Goal: Obtain resource: Download file/media

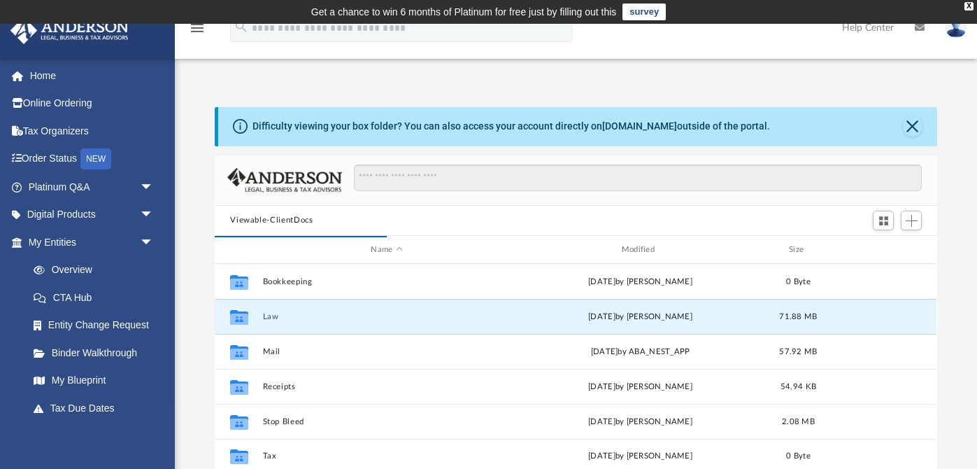
scroll to position [318, 722]
click at [276, 314] on button "Law" at bounding box center [387, 316] width 248 height 9
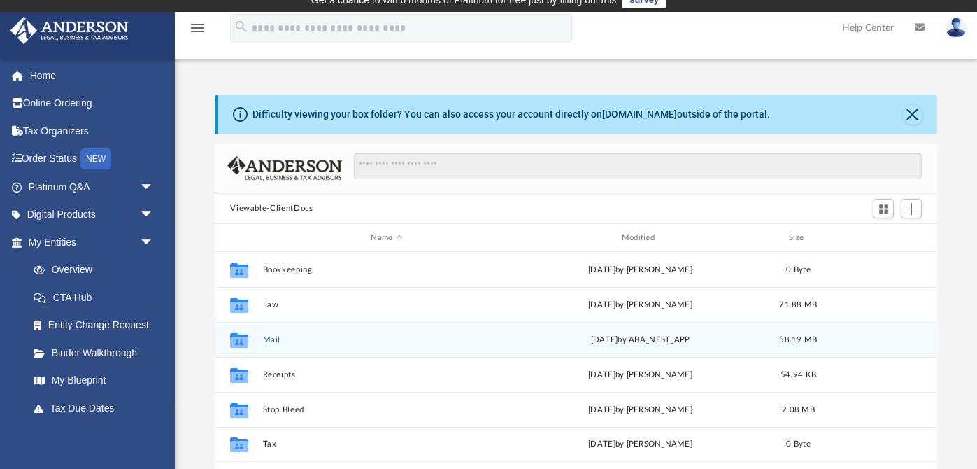
scroll to position [11, 0]
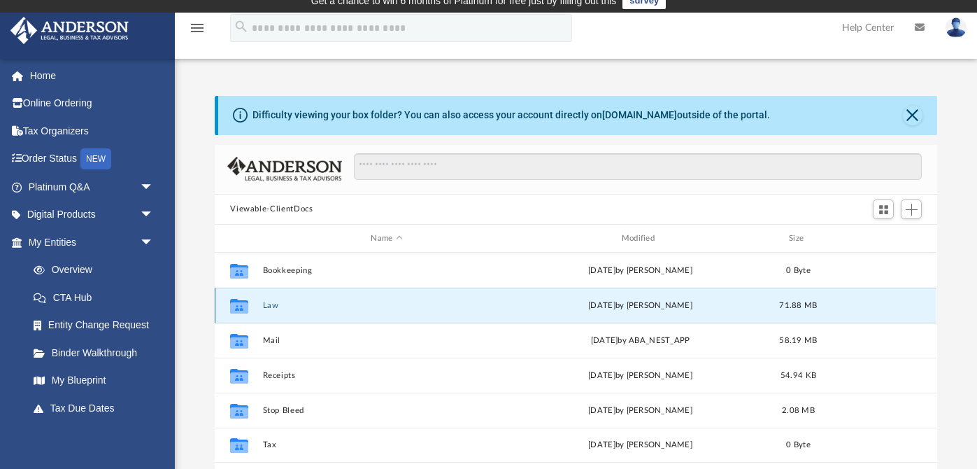
click at [269, 304] on button "Law" at bounding box center [387, 305] width 248 height 9
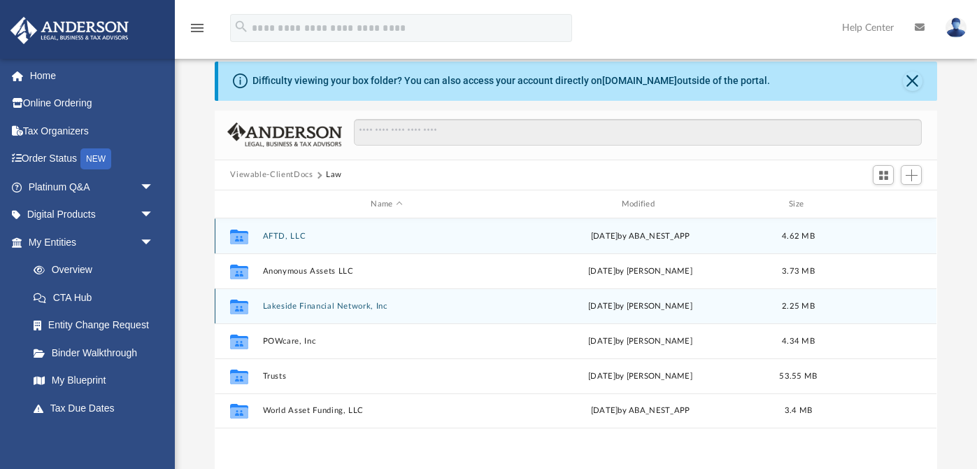
scroll to position [66, 0]
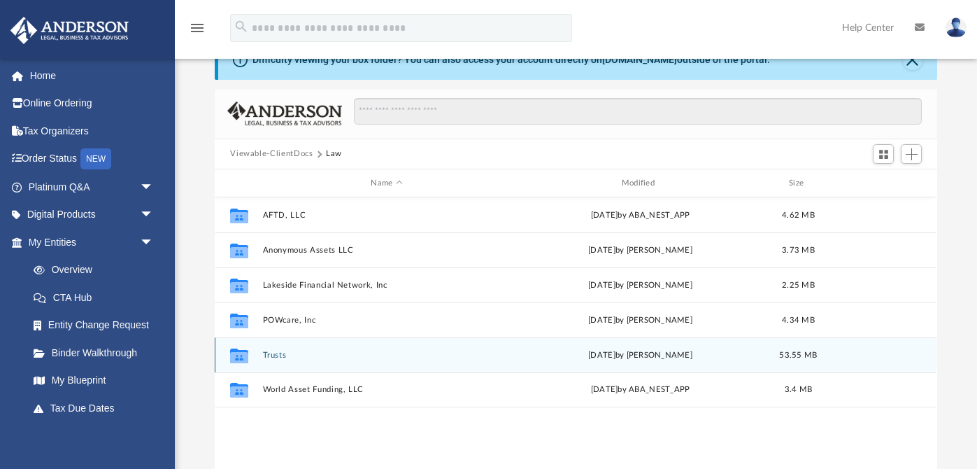
click at [290, 361] on div "Collaborated Folder Trusts [DATE] by [PERSON_NAME] 53.55 MB" at bounding box center [576, 354] width 722 height 35
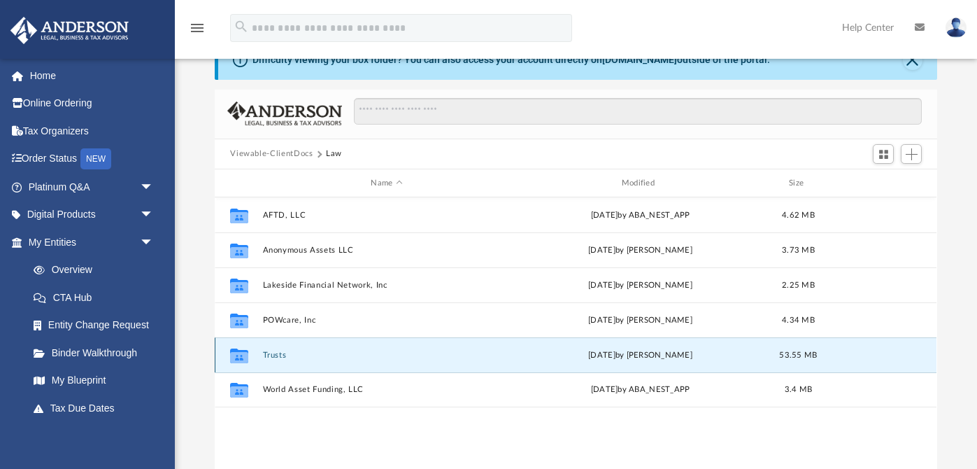
click at [290, 361] on div "Collaborated Folder Trusts [DATE] by [PERSON_NAME] 53.55 MB" at bounding box center [576, 354] width 722 height 35
click at [274, 355] on button "Trusts" at bounding box center [387, 355] width 248 height 9
click at [235, 354] on icon "grid" at bounding box center [239, 357] width 18 height 11
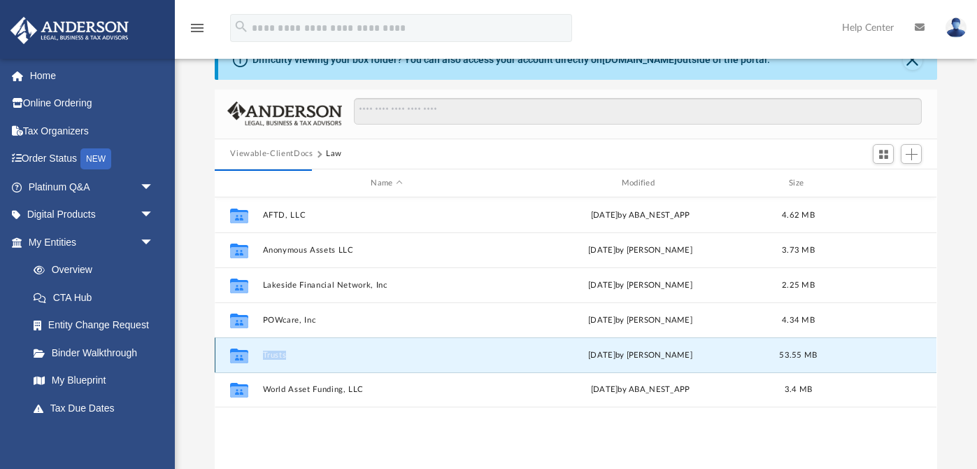
click at [235, 354] on icon "grid" at bounding box center [239, 357] width 18 height 11
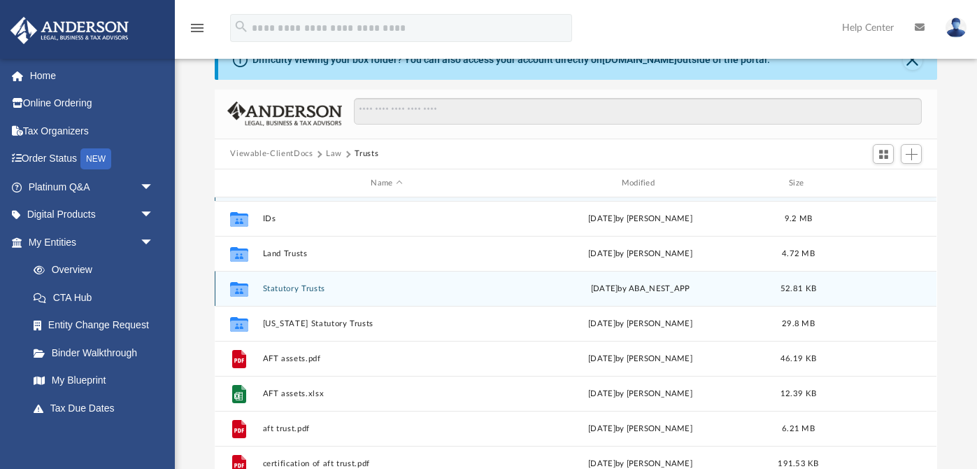
scroll to position [0, 0]
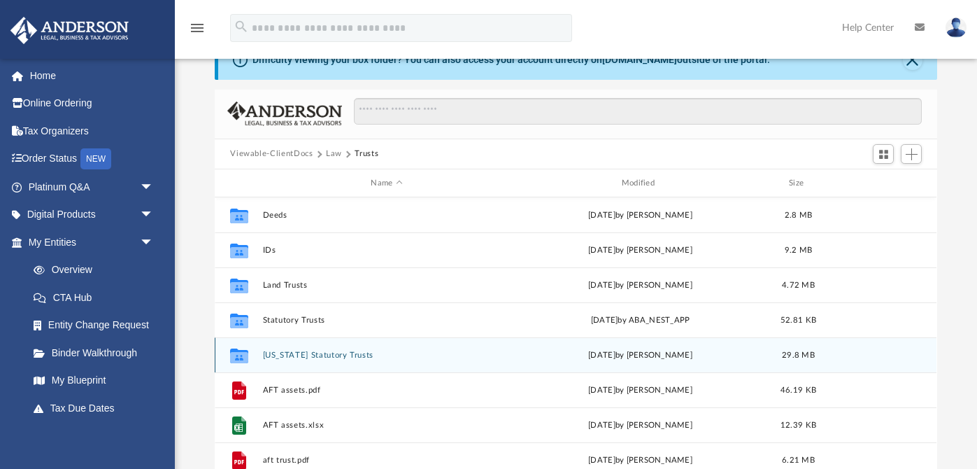
click at [292, 352] on button "Wyoming Statutory Trusts" at bounding box center [387, 355] width 248 height 9
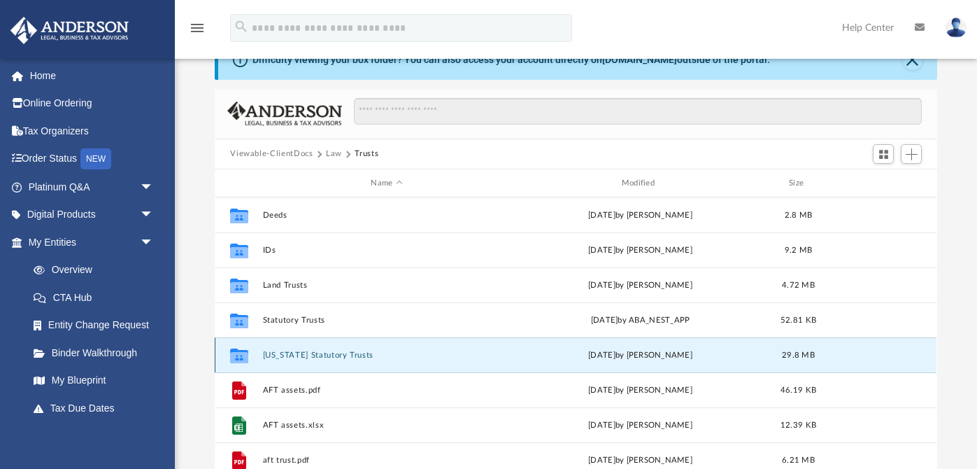
click at [292, 352] on button "Wyoming Statutory Trusts" at bounding box center [387, 355] width 248 height 9
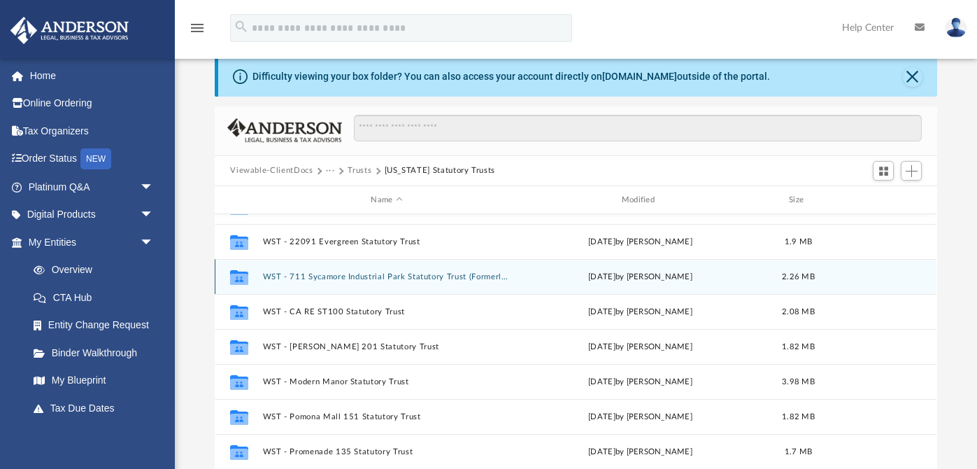
scroll to position [93, 0]
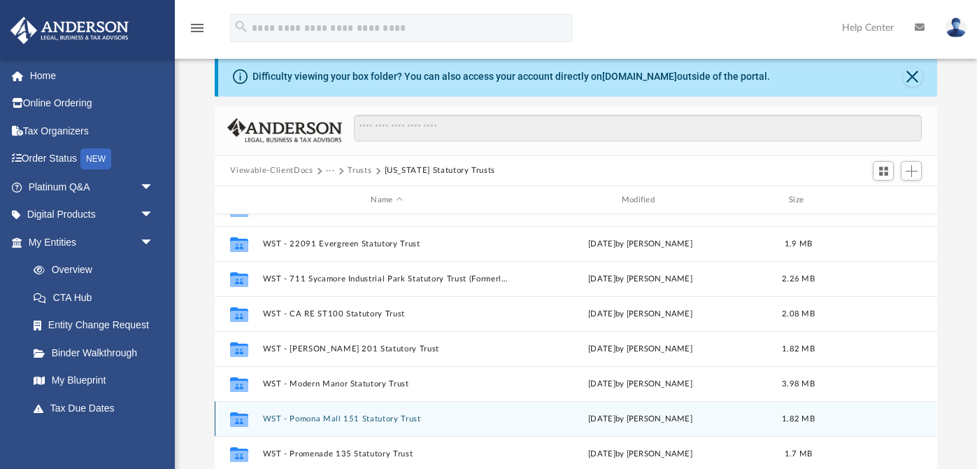
click at [349, 414] on button "WST - Pomona Mall 151 Statutory Trust" at bounding box center [387, 418] width 248 height 9
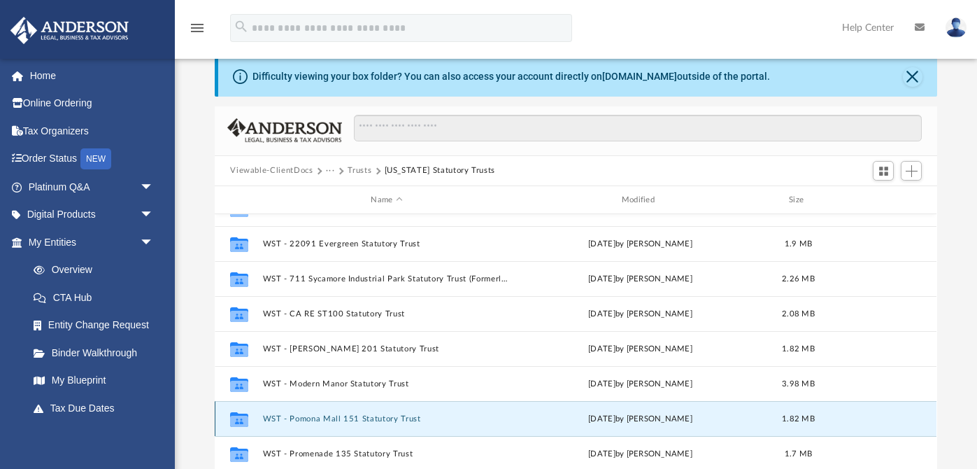
click at [349, 414] on button "WST - Pomona Mall 151 Statutory Trust" at bounding box center [387, 418] width 248 height 9
click at [266, 417] on button "WST - Pomona Mall 151 Statutory Trust" at bounding box center [387, 418] width 248 height 9
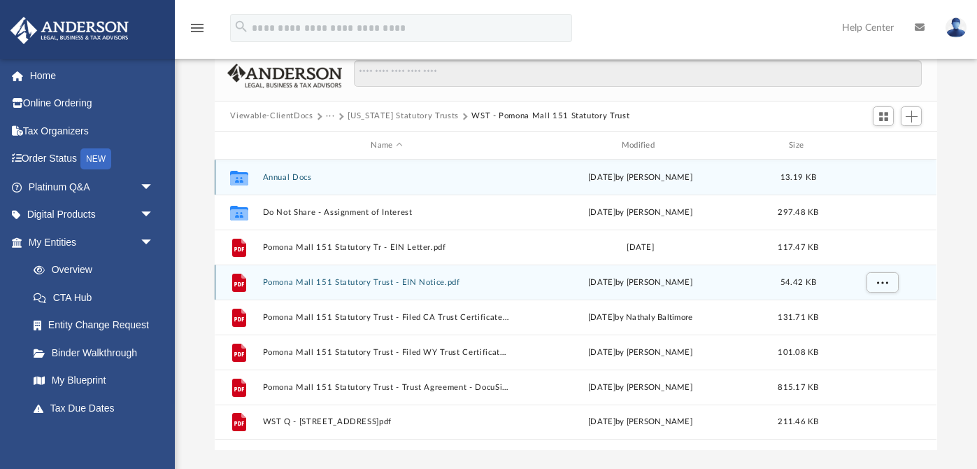
scroll to position [109, 0]
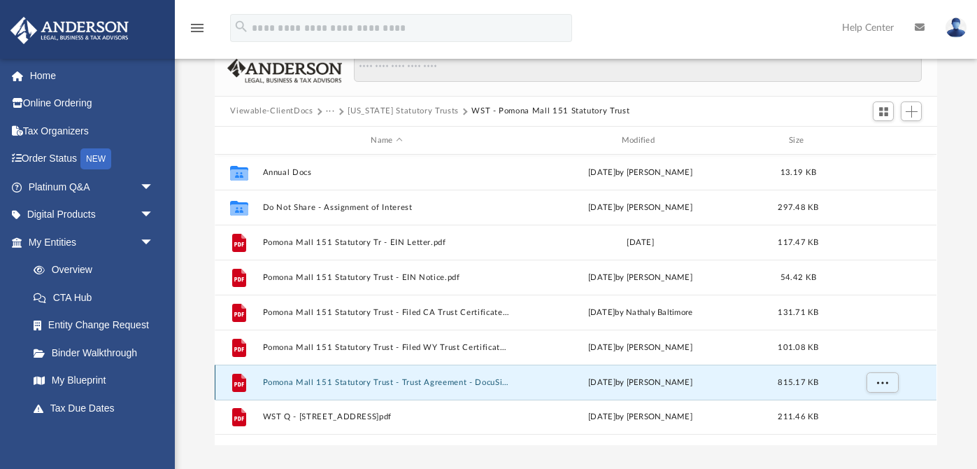
click at [331, 379] on button "Pomona Mall 151 Statutory Trust - Trust Agreement - DocuSigned.pdf" at bounding box center [387, 382] width 248 height 9
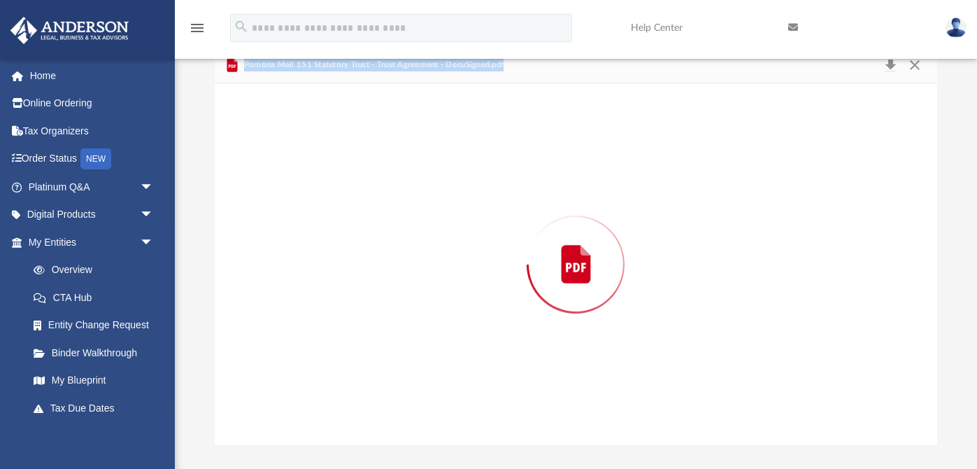
click at [331, 379] on div "Preview" at bounding box center [576, 263] width 722 height 361
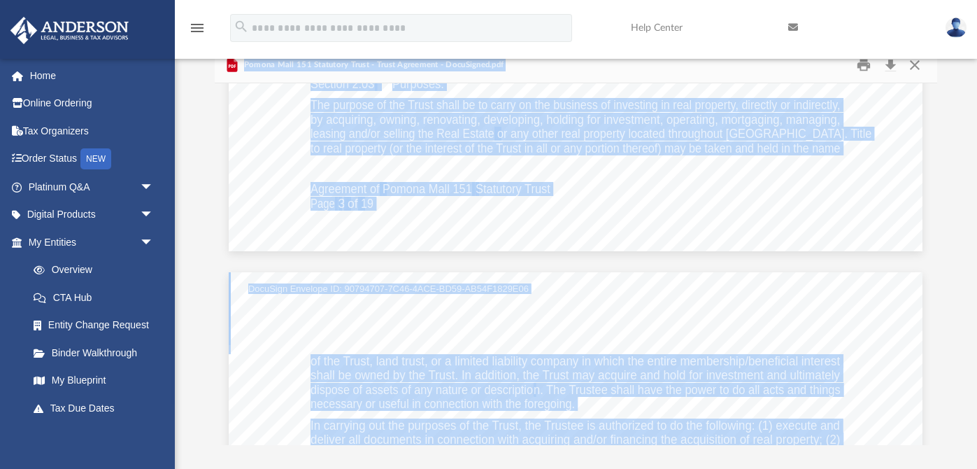
scroll to position [5337, 0]
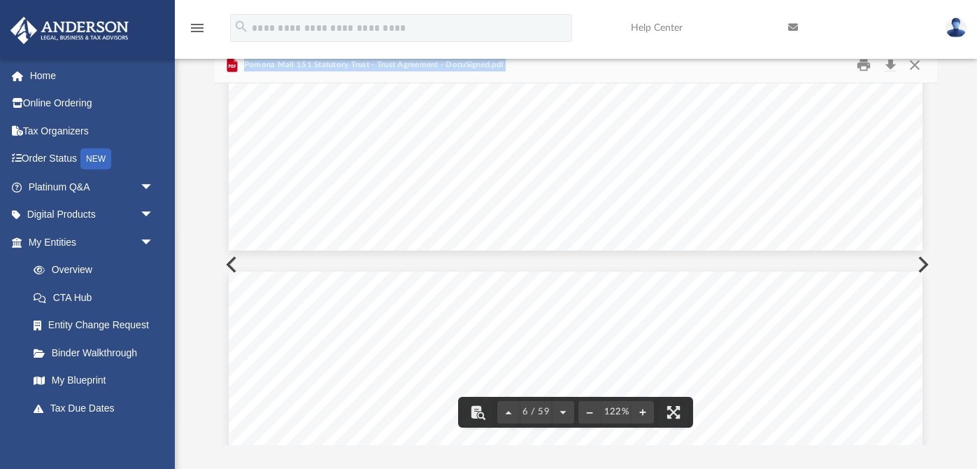
drag, startPoint x: 930, startPoint y: 126, endPoint x: 934, endPoint y: 183, distance: 57.5
click at [933, 184] on div "Viewable-ClientDocs ··· Wyoming Statutory Trusts WST - Pomona Mall 151 Statutor…" at bounding box center [576, 246] width 722 height 398
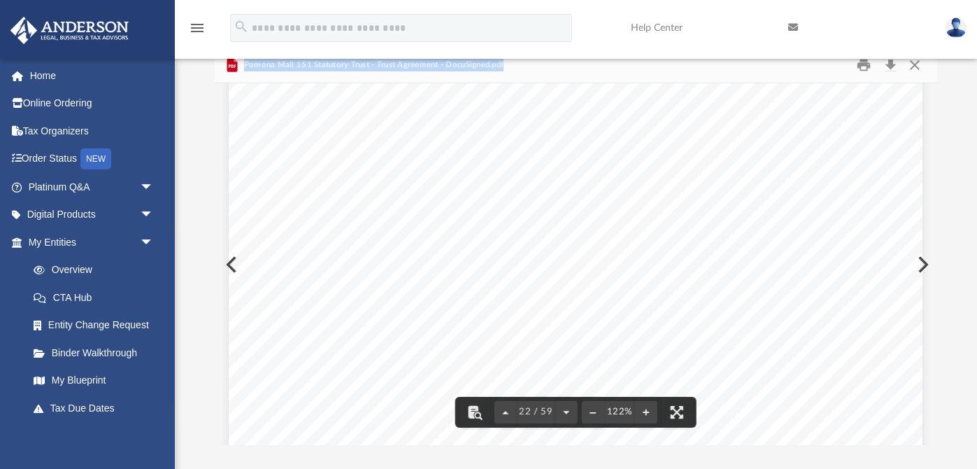
scroll to position [19802, 0]
click at [891, 70] on button "Download" at bounding box center [890, 65] width 25 height 22
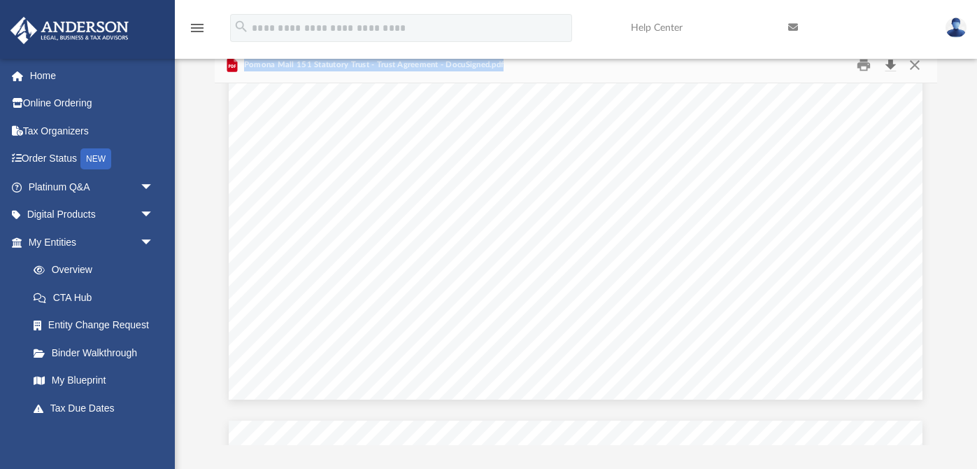
scroll to position [13357, 0]
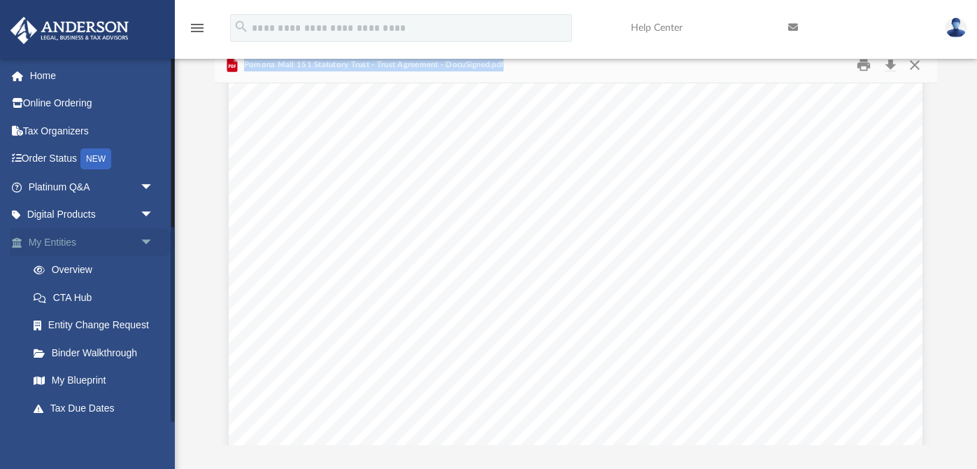
click at [73, 241] on link "My Entities arrow_drop_down" at bounding box center [92, 242] width 165 height 28
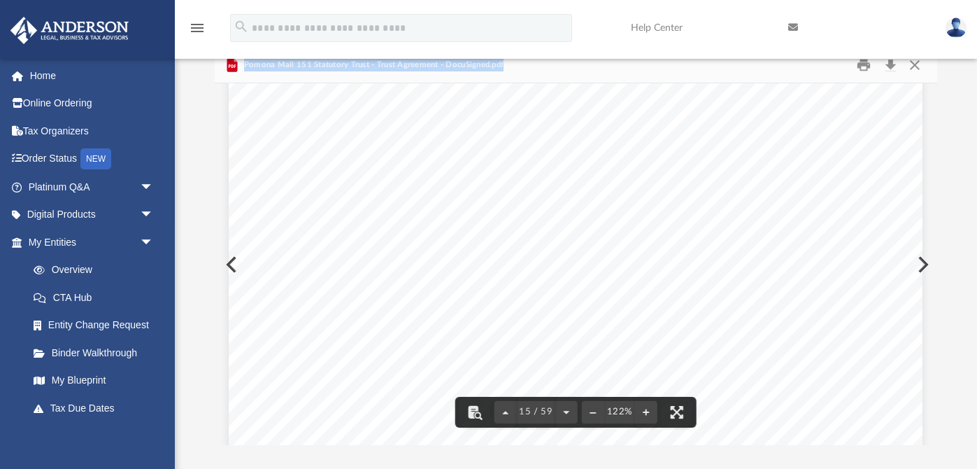
scroll to position [0, 0]
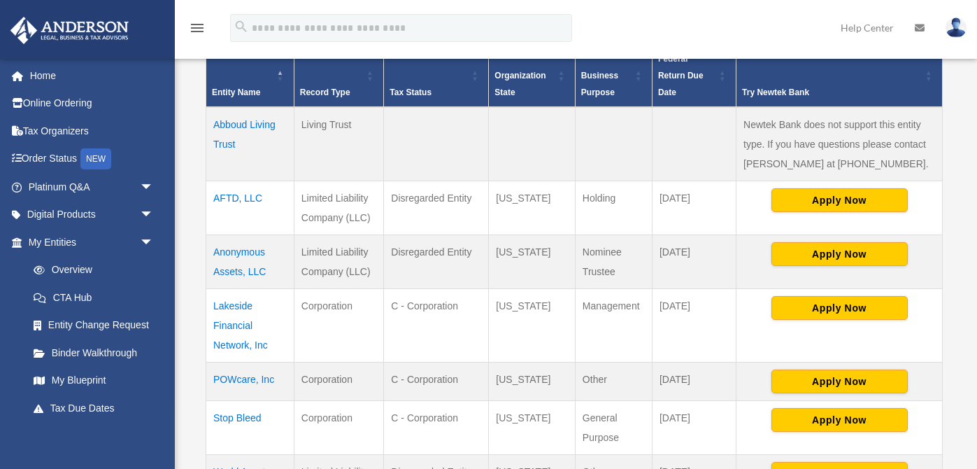
scroll to position [387, 0]
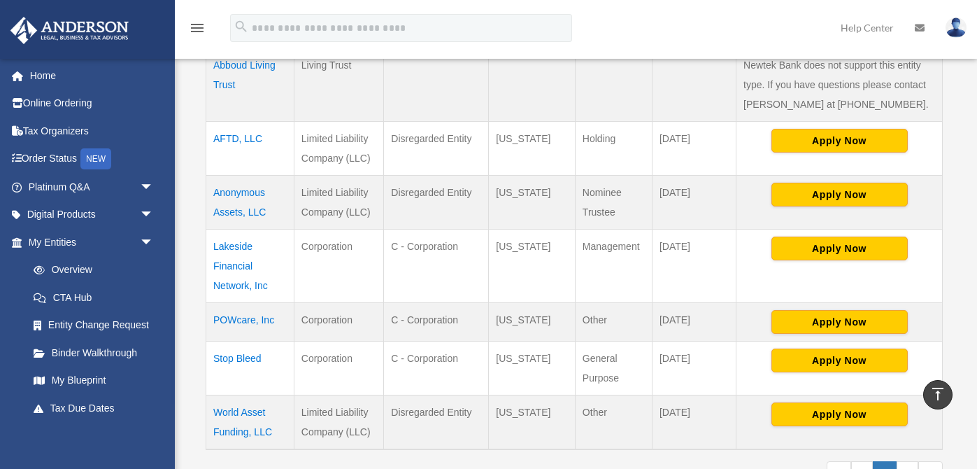
click at [243, 190] on td "Anonymous Assets, LLC" at bounding box center [250, 202] width 88 height 54
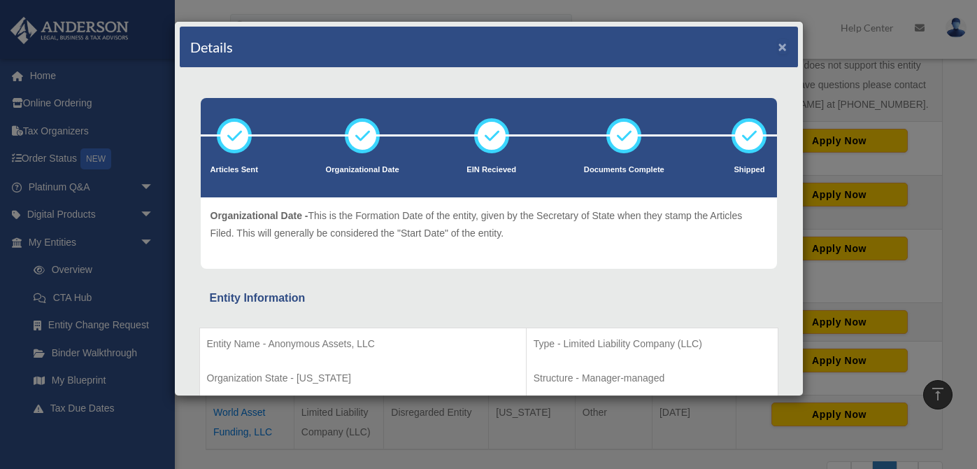
click at [785, 45] on button "×" at bounding box center [783, 46] width 9 height 15
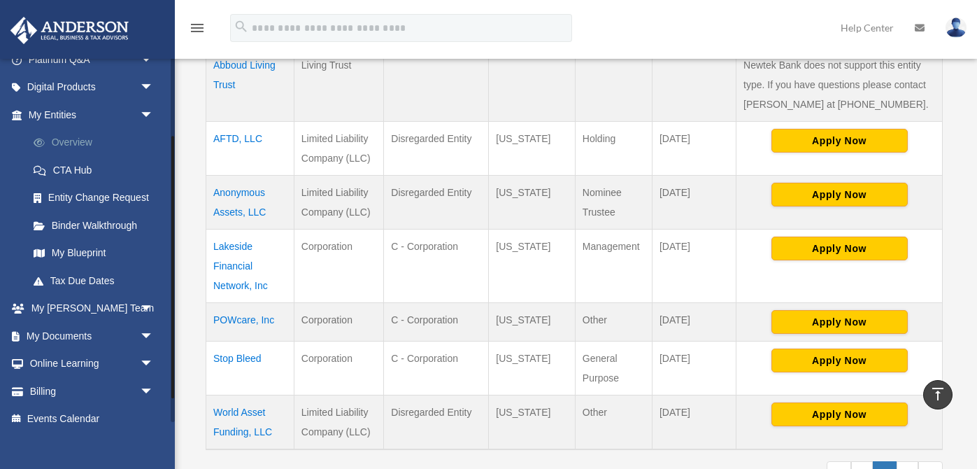
scroll to position [141, 0]
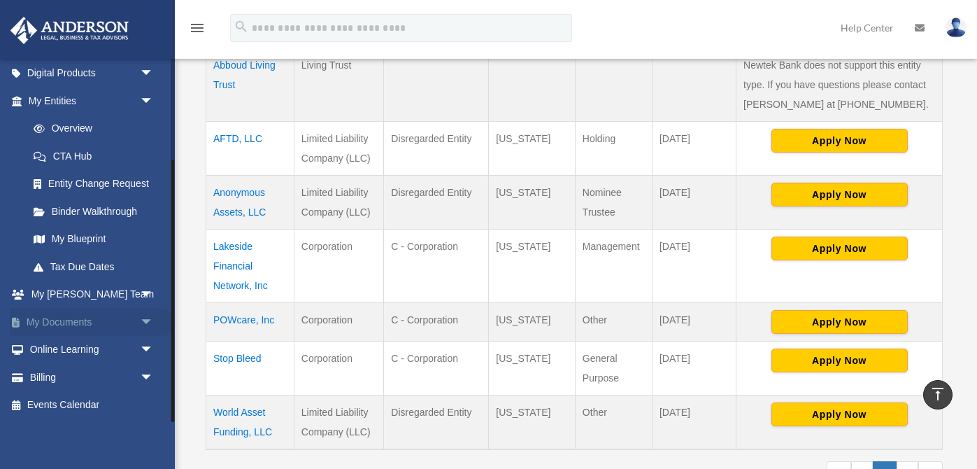
click at [69, 323] on link "My Documents arrow_drop_down" at bounding box center [92, 322] width 165 height 28
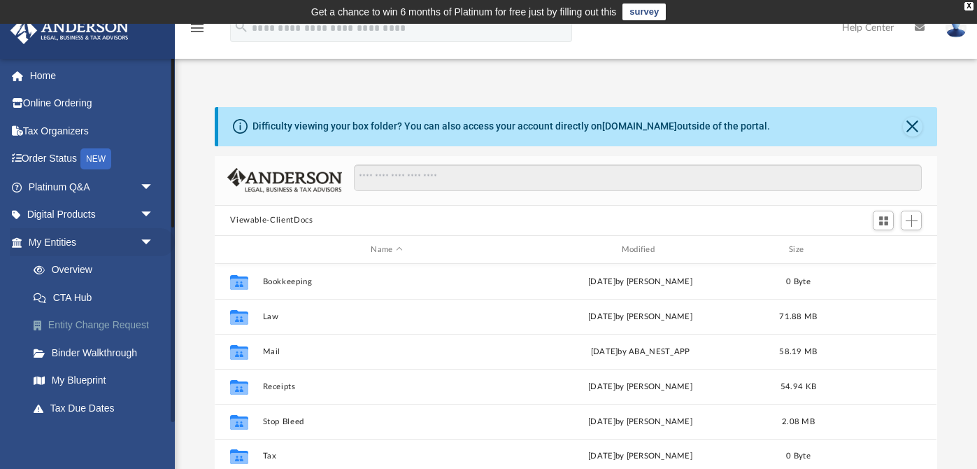
scroll to position [318, 722]
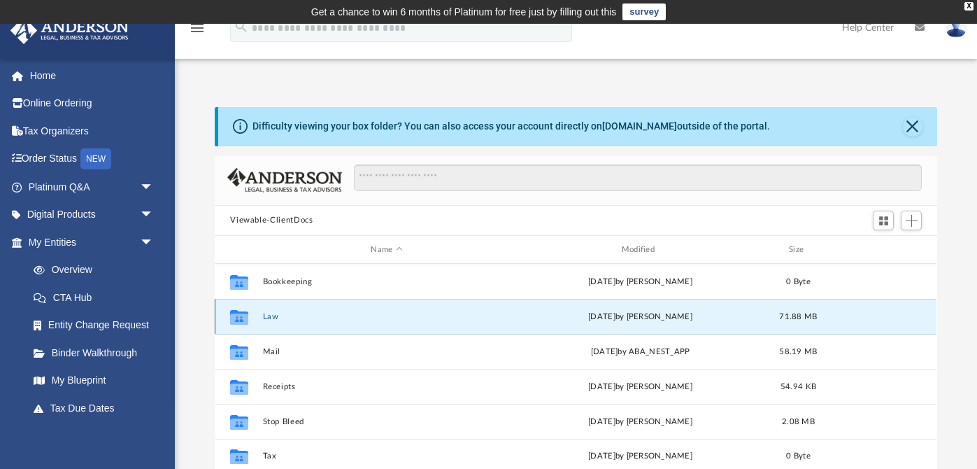
click at [265, 315] on button "Law" at bounding box center [387, 316] width 248 height 9
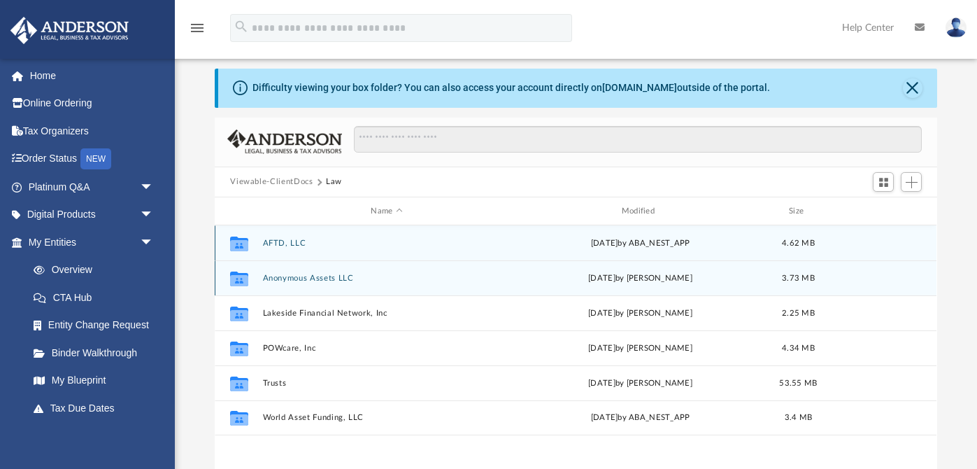
scroll to position [40, 0]
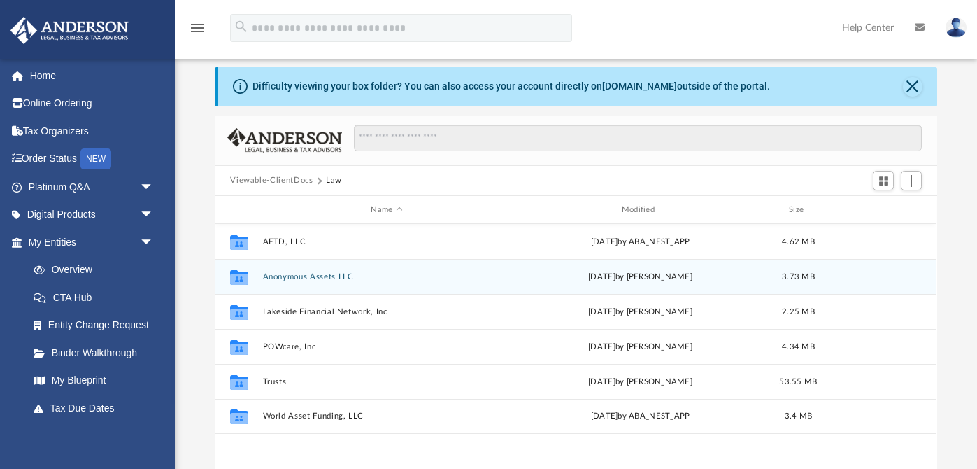
click at [282, 280] on button "Anonymous Assets LLC" at bounding box center [387, 276] width 248 height 9
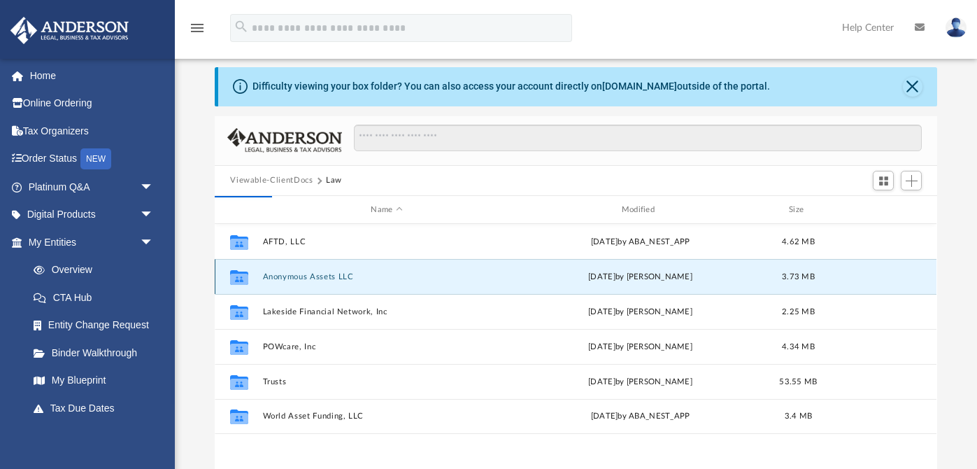
click at [282, 280] on button "Anonymous Assets LLC" at bounding box center [387, 276] width 248 height 9
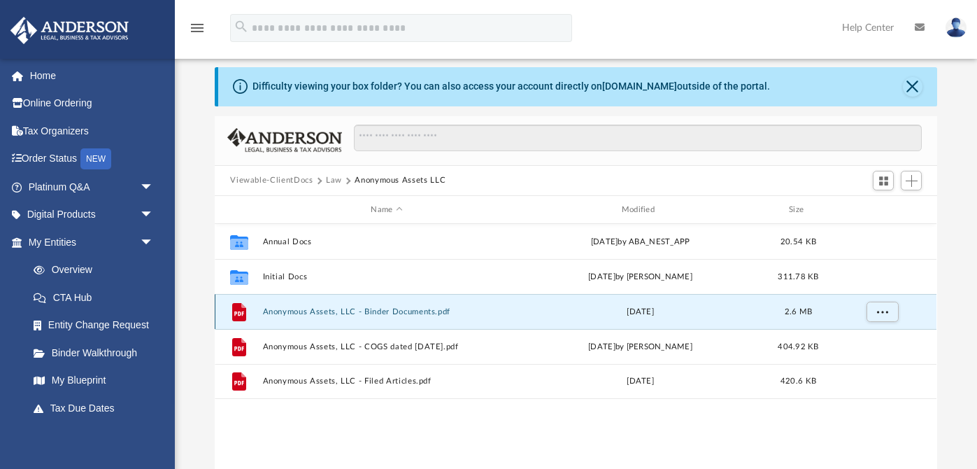
click at [277, 309] on button "Anonymous Assets, LLC - Binder Documents.pdf" at bounding box center [387, 311] width 248 height 9
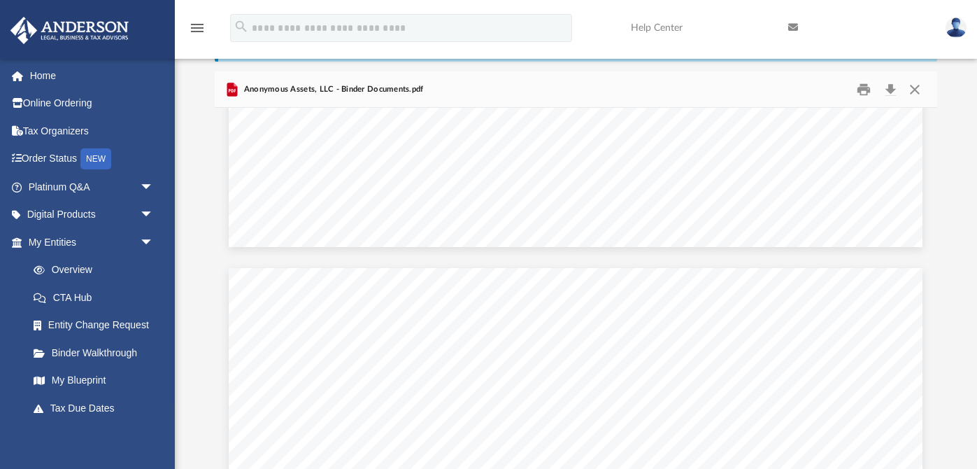
scroll to position [4229, 0]
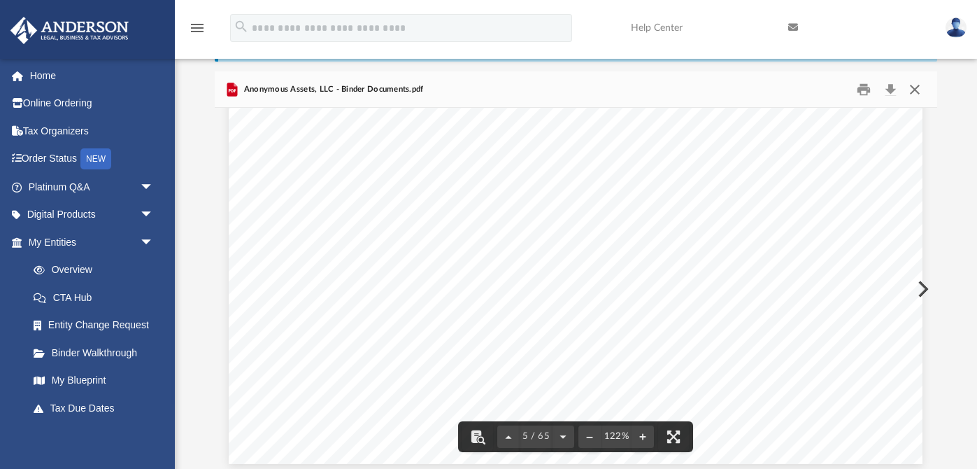
click at [914, 87] on button "Close" at bounding box center [915, 89] width 25 height 22
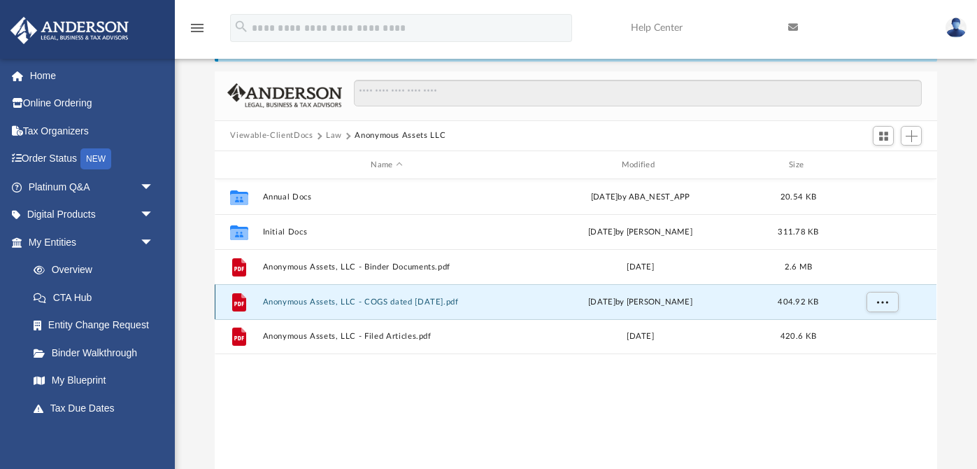
click at [368, 303] on button "Anonymous Assets, LLC - COGS dated 10.7.2024.pdf" at bounding box center [387, 301] width 248 height 9
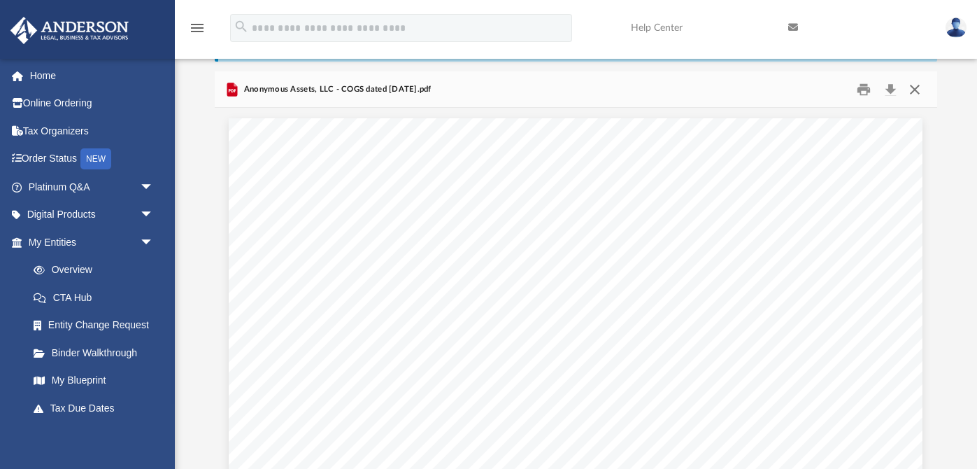
drag, startPoint x: 921, startPoint y: 92, endPoint x: 912, endPoint y: 87, distance: 9.7
click at [912, 87] on button "Close" at bounding box center [915, 89] width 25 height 22
